Goal: Information Seeking & Learning: Stay updated

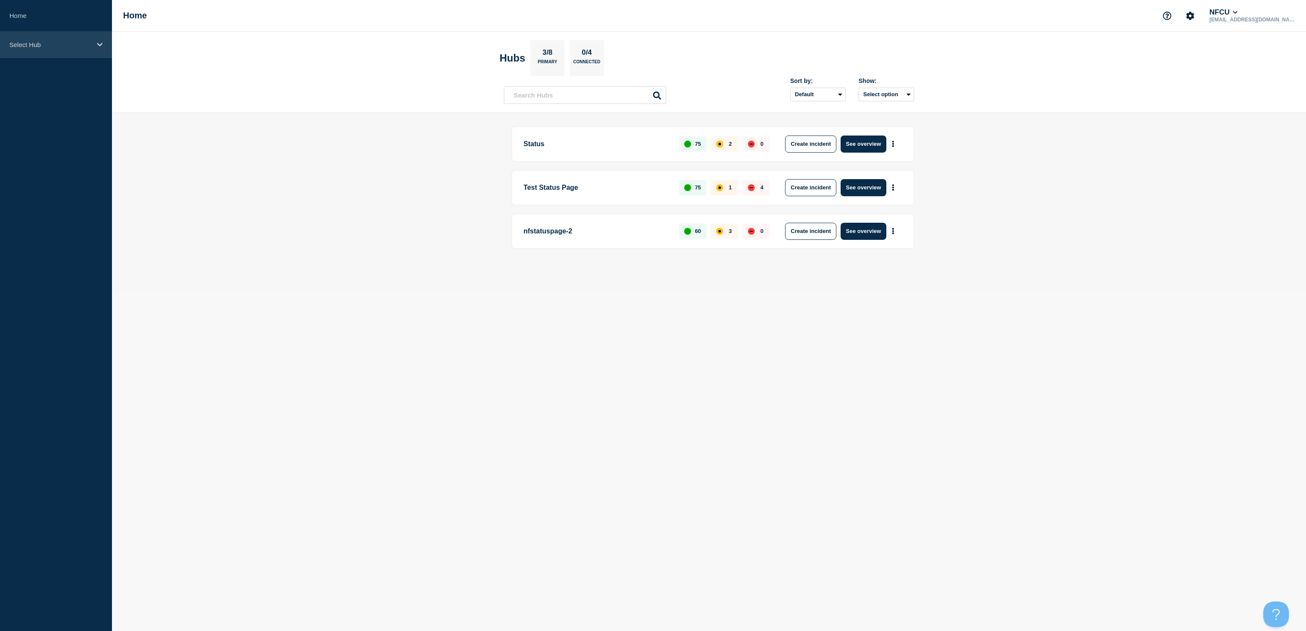
click at [50, 44] on p "Select Hub" at bounding box center [50, 44] width 82 height 7
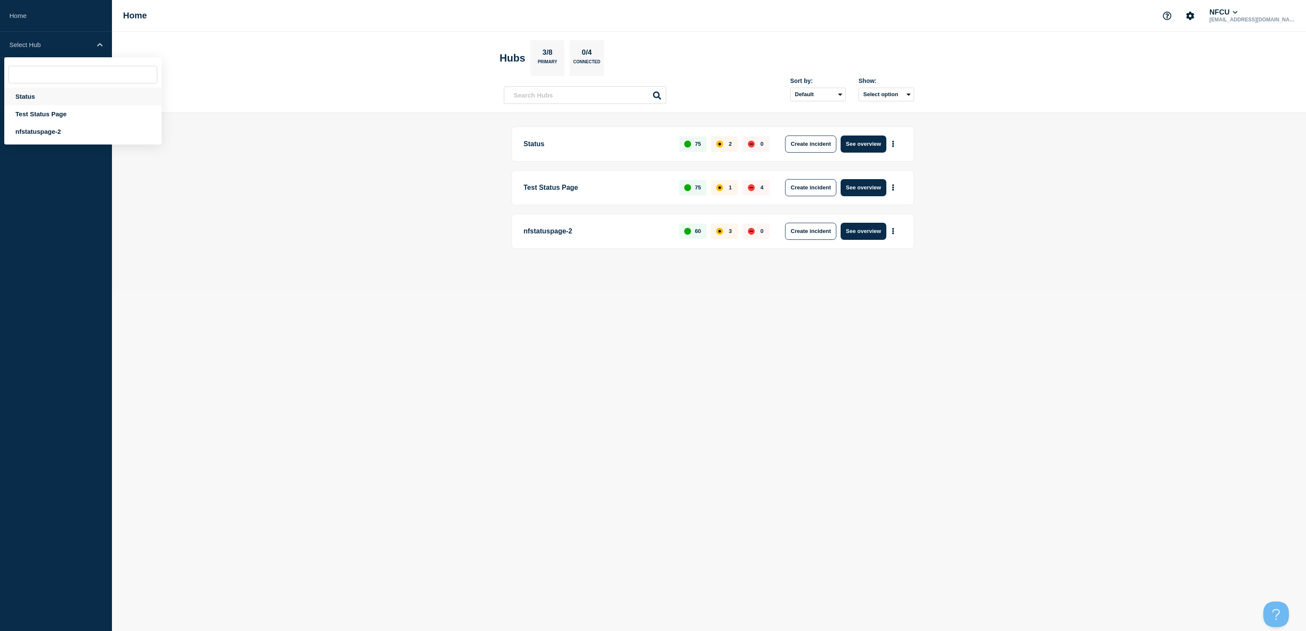
click at [32, 92] on div "Status" at bounding box center [82, 97] width 157 height 18
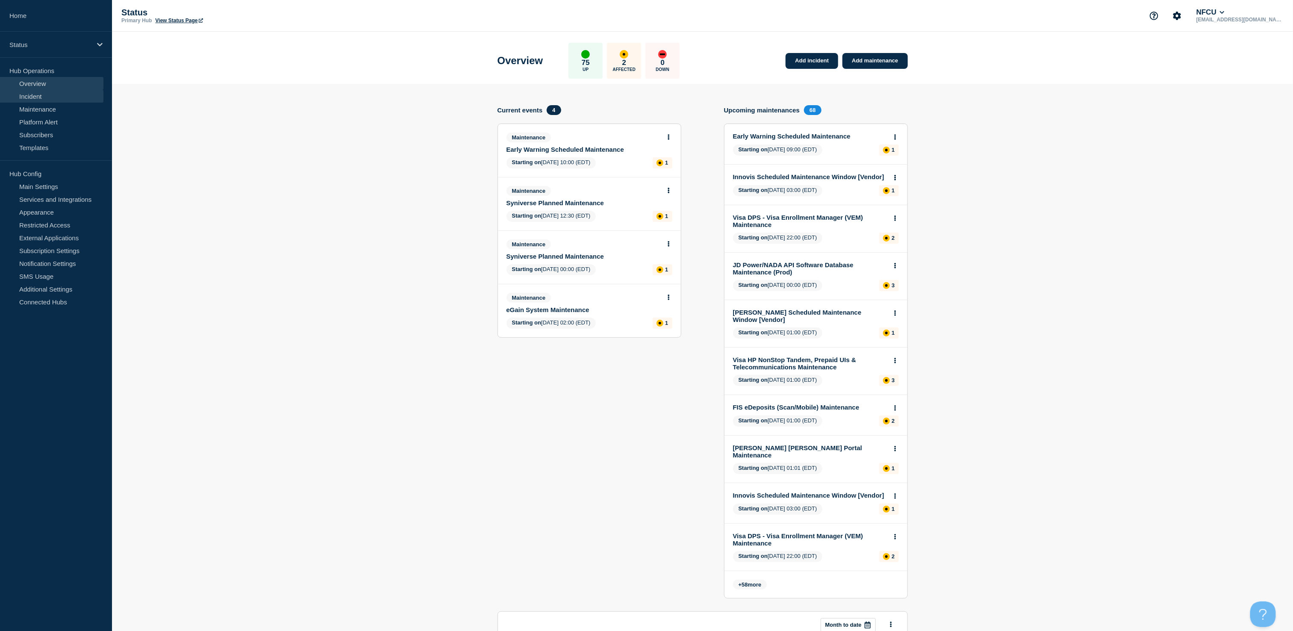
click at [32, 92] on link "Incident" at bounding box center [51, 96] width 103 height 13
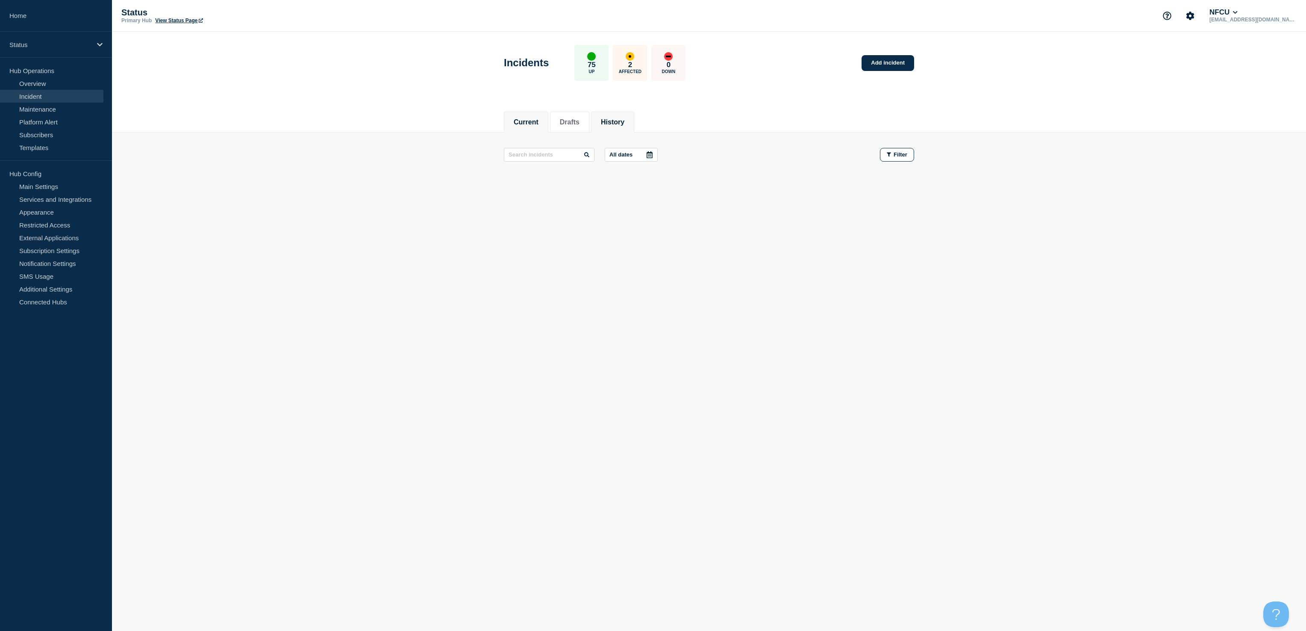
click at [613, 121] on button "History" at bounding box center [613, 122] width 24 height 8
